Goal: Task Accomplishment & Management: Use online tool/utility

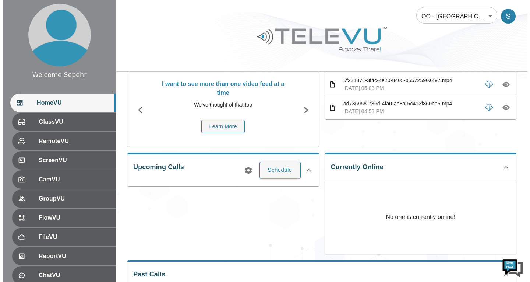
scroll to position [74, 0]
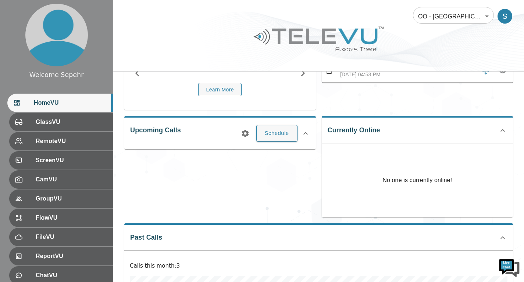
click at [429, 15] on body "Welcome Sepehr HomeVU GlassVU RemoteVU ScreenVU CamVU GroupVU FlowVU FileVU Rep…" at bounding box center [262, 170] width 524 height 489
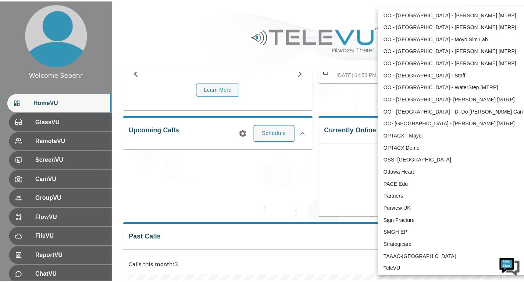
scroll to position [1459, 0]
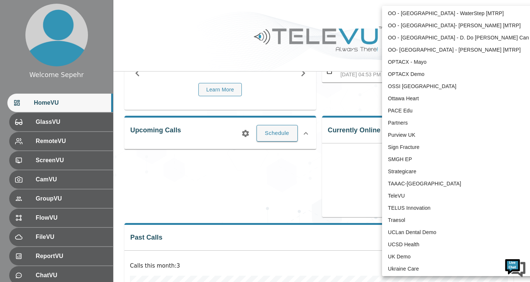
click at [411, 194] on li "TeleVU" at bounding box center [458, 196] width 153 height 12
type input "1"
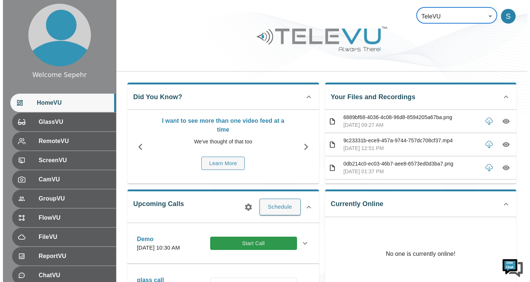
scroll to position [0, 0]
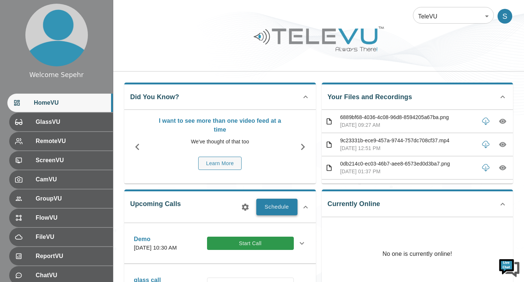
click at [290, 206] on button "Schedule" at bounding box center [277, 206] width 41 height 16
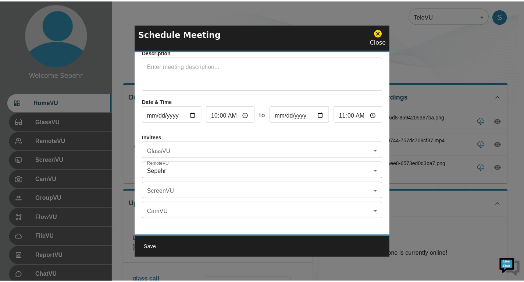
scroll to position [43, 0]
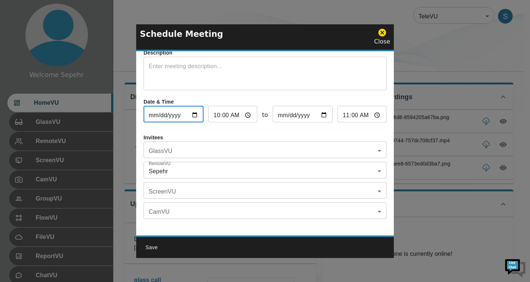
click at [193, 107] on input "[DATE]" at bounding box center [174, 114] width 60 height 15
click at [208, 82] on div "x ​" at bounding box center [265, 75] width 243 height 32
click at [381, 34] on icon at bounding box center [382, 32] width 9 height 9
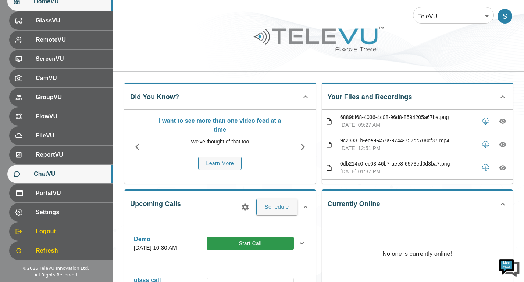
scroll to position [37, 0]
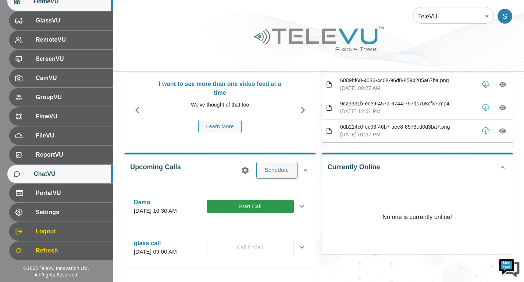
click at [62, 175] on span "ChatVU" at bounding box center [70, 173] width 73 height 9
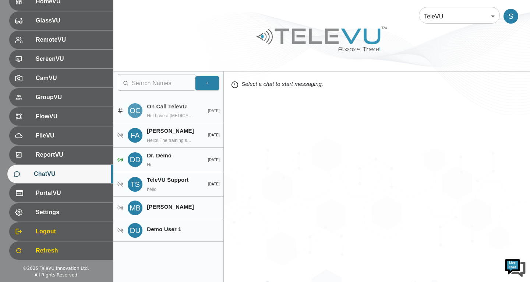
click at [170, 116] on p "Hi I have a [MEDICAL_DATA] patient" at bounding box center [170, 115] width 47 height 7
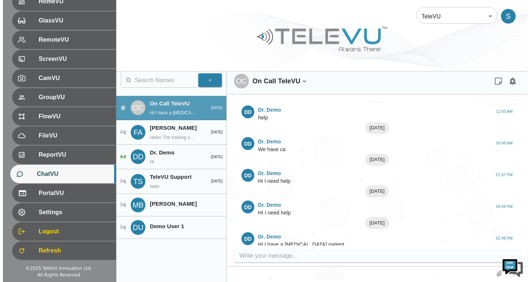
scroll to position [59, 0]
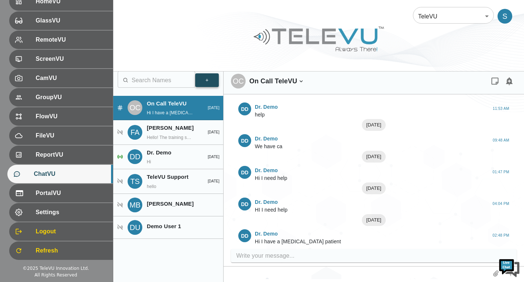
click at [203, 82] on button "+" at bounding box center [207, 80] width 24 height 14
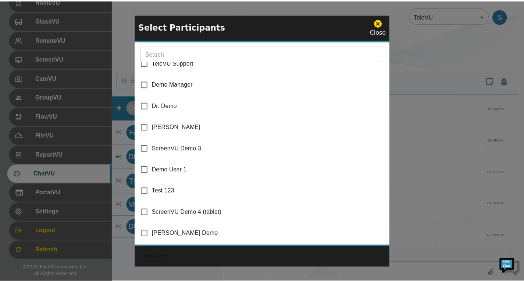
scroll to position [169, 0]
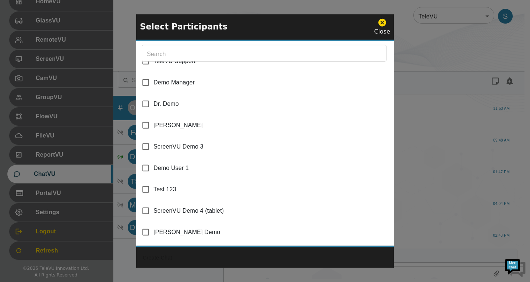
click at [383, 23] on icon at bounding box center [382, 22] width 8 height 8
